Goal: Information Seeking & Learning: Learn about a topic

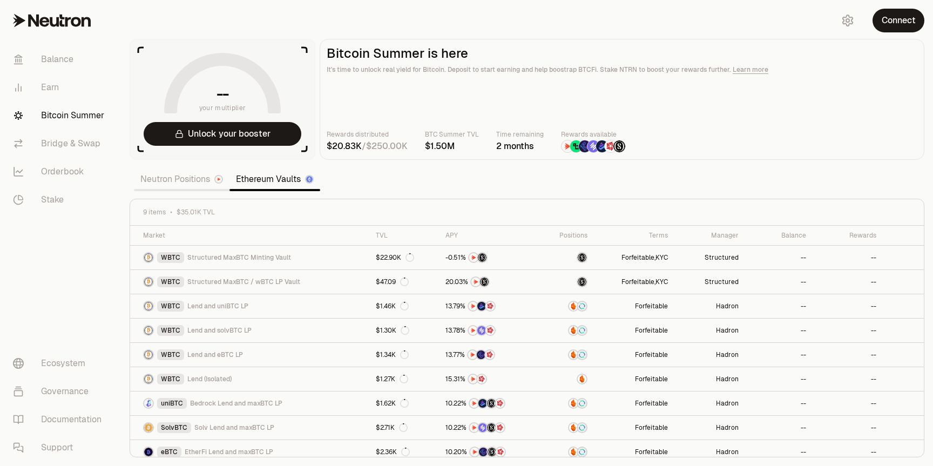
click at [164, 183] on link "Neutron Positions" at bounding box center [182, 179] width 96 height 22
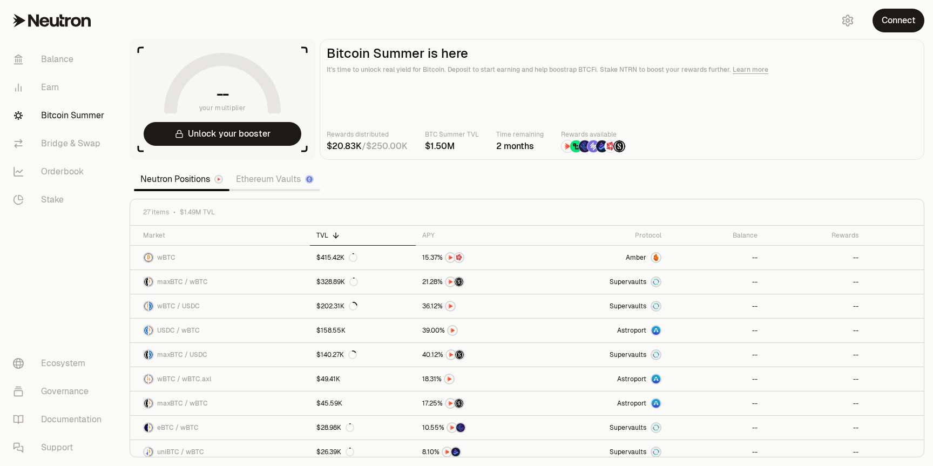
click at [287, 176] on link "Ethereum Vaults" at bounding box center [274, 179] width 91 height 22
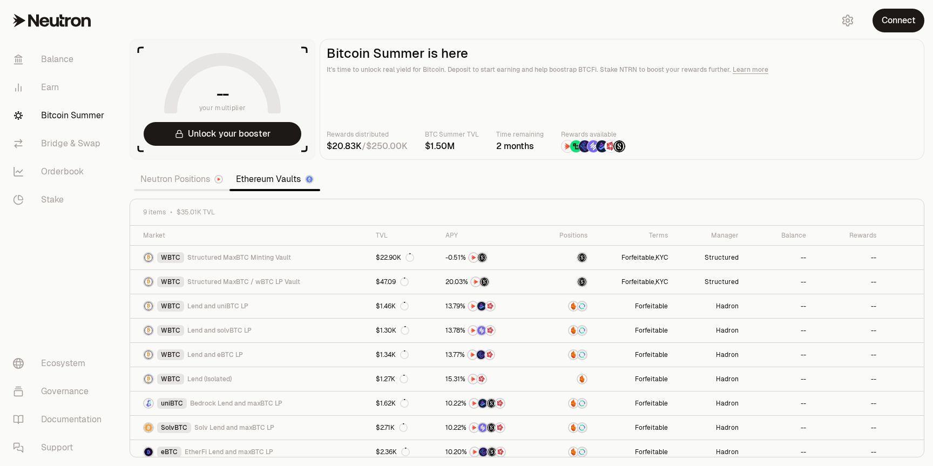
click at [182, 177] on link "Neutron Positions" at bounding box center [182, 179] width 96 height 22
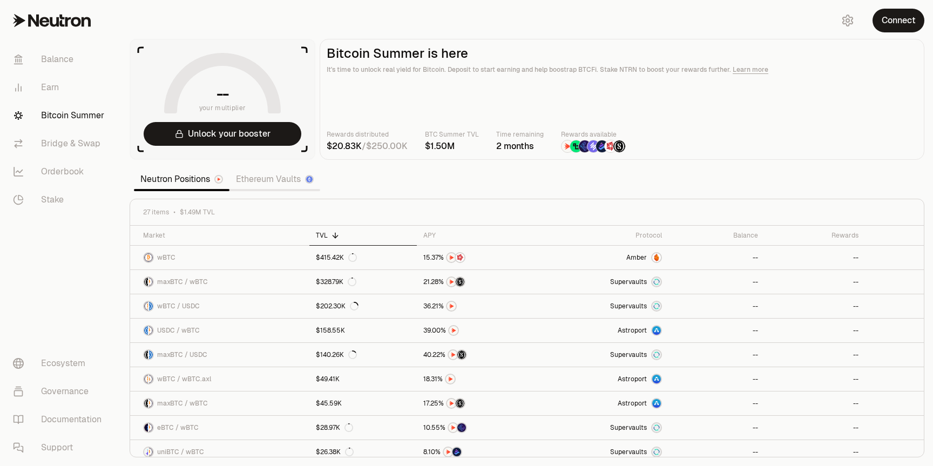
click at [267, 181] on link "Ethereum Vaults" at bounding box center [274, 179] width 91 height 22
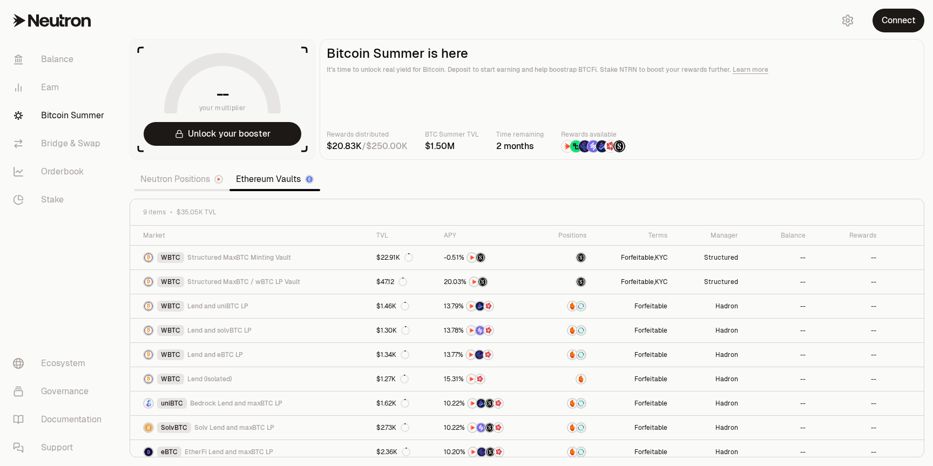
click at [177, 181] on link "Neutron Positions" at bounding box center [182, 179] width 96 height 22
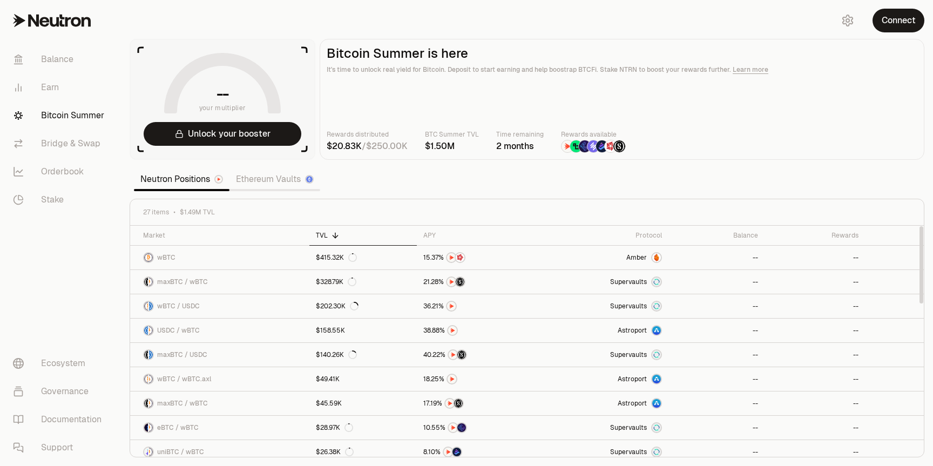
click at [280, 177] on link "Ethereum Vaults" at bounding box center [274, 179] width 91 height 22
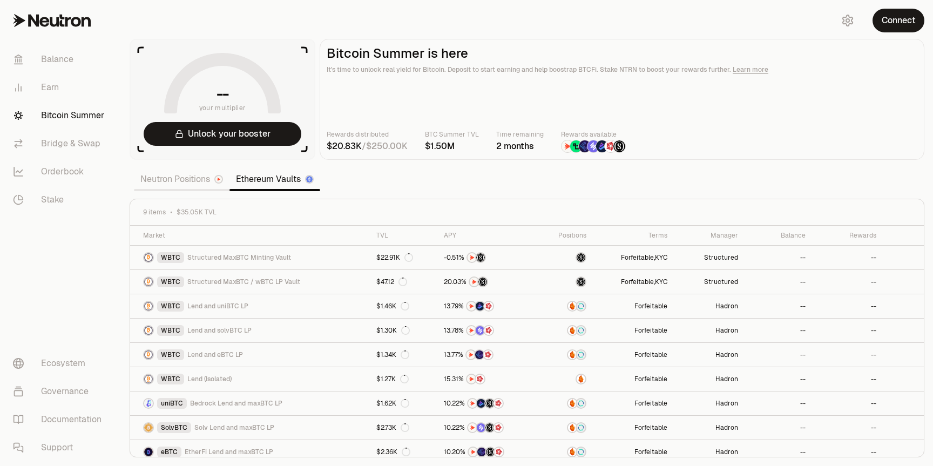
click at [187, 176] on link "Neutron Positions" at bounding box center [182, 179] width 96 height 22
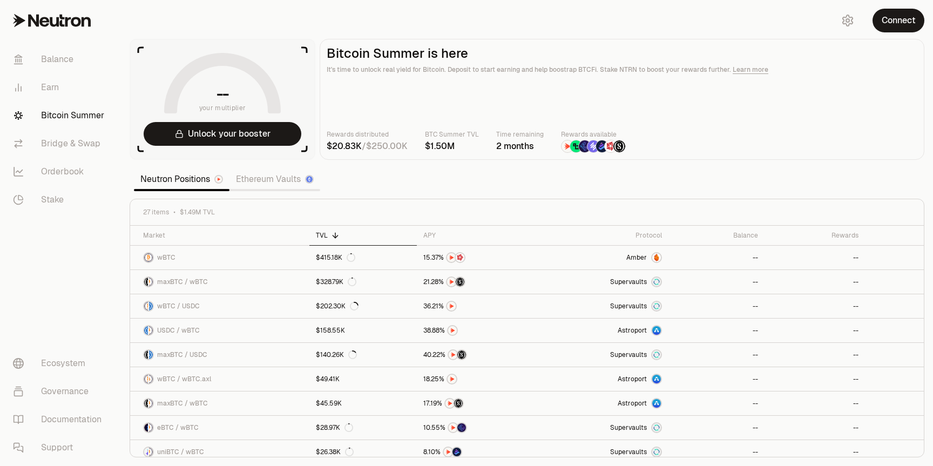
click at [294, 175] on link "Ethereum Vaults" at bounding box center [274, 179] width 91 height 22
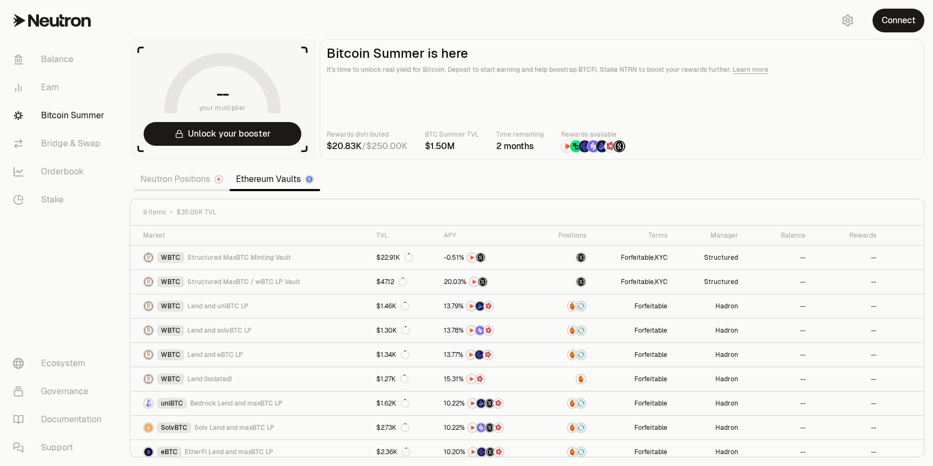
click at [171, 179] on link "Neutron Positions" at bounding box center [182, 179] width 96 height 22
